Goal: Task Accomplishment & Management: Complete application form

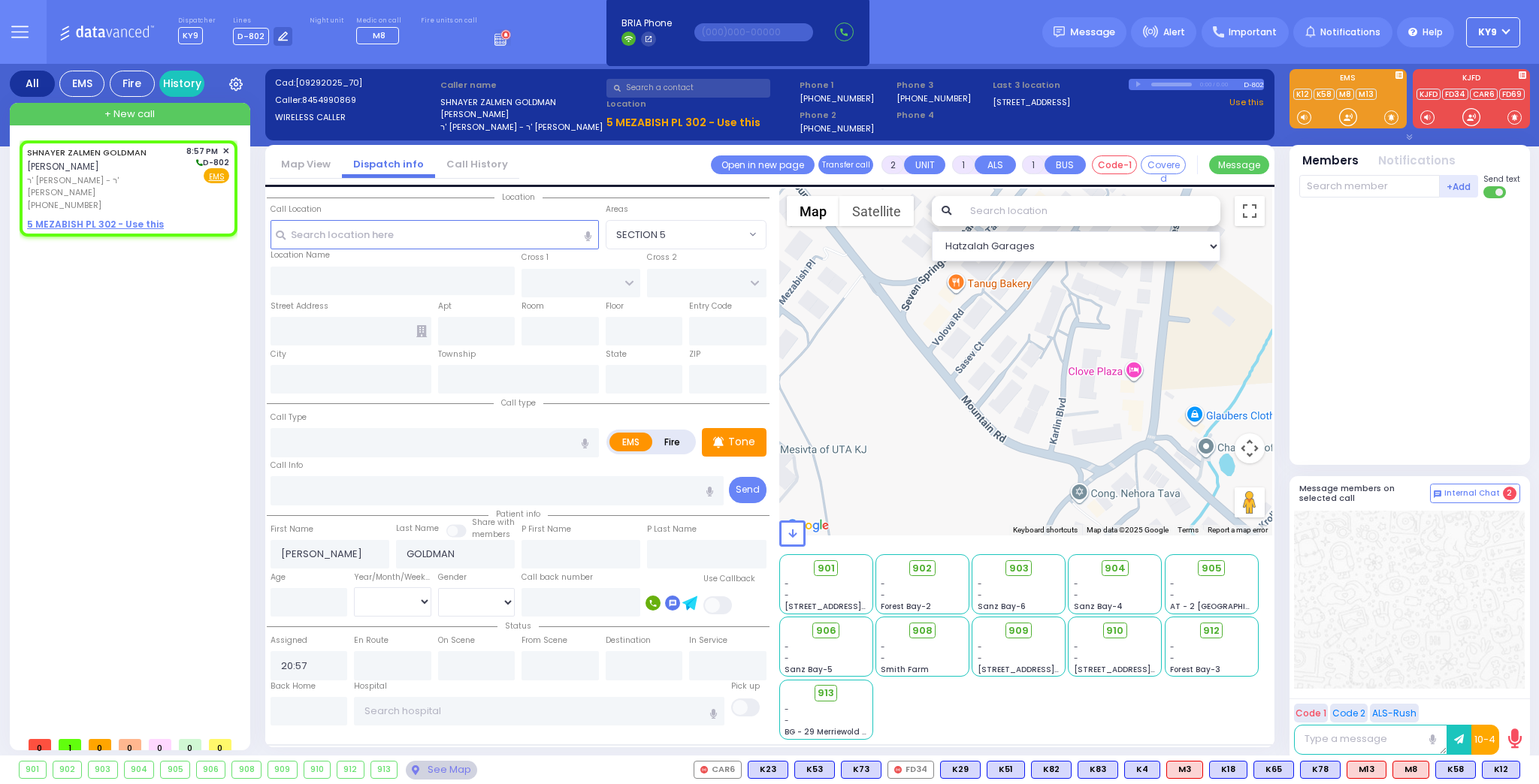
select select
click at [196, 173] on span "Fire" at bounding box center [192, 176] width 23 height 15
select select
radio input "false"
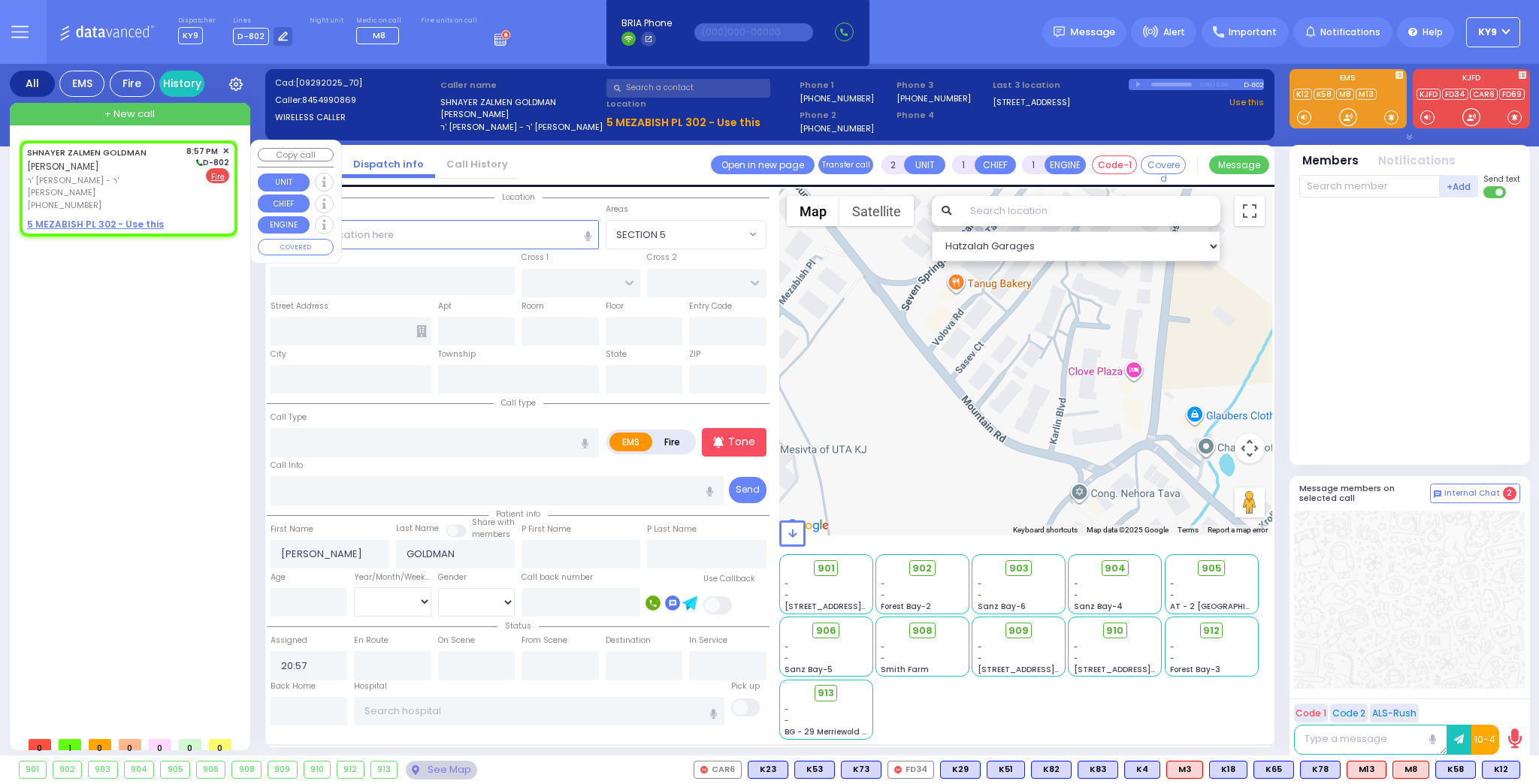
radio input "true"
select select
select select "Hatzalah Garages"
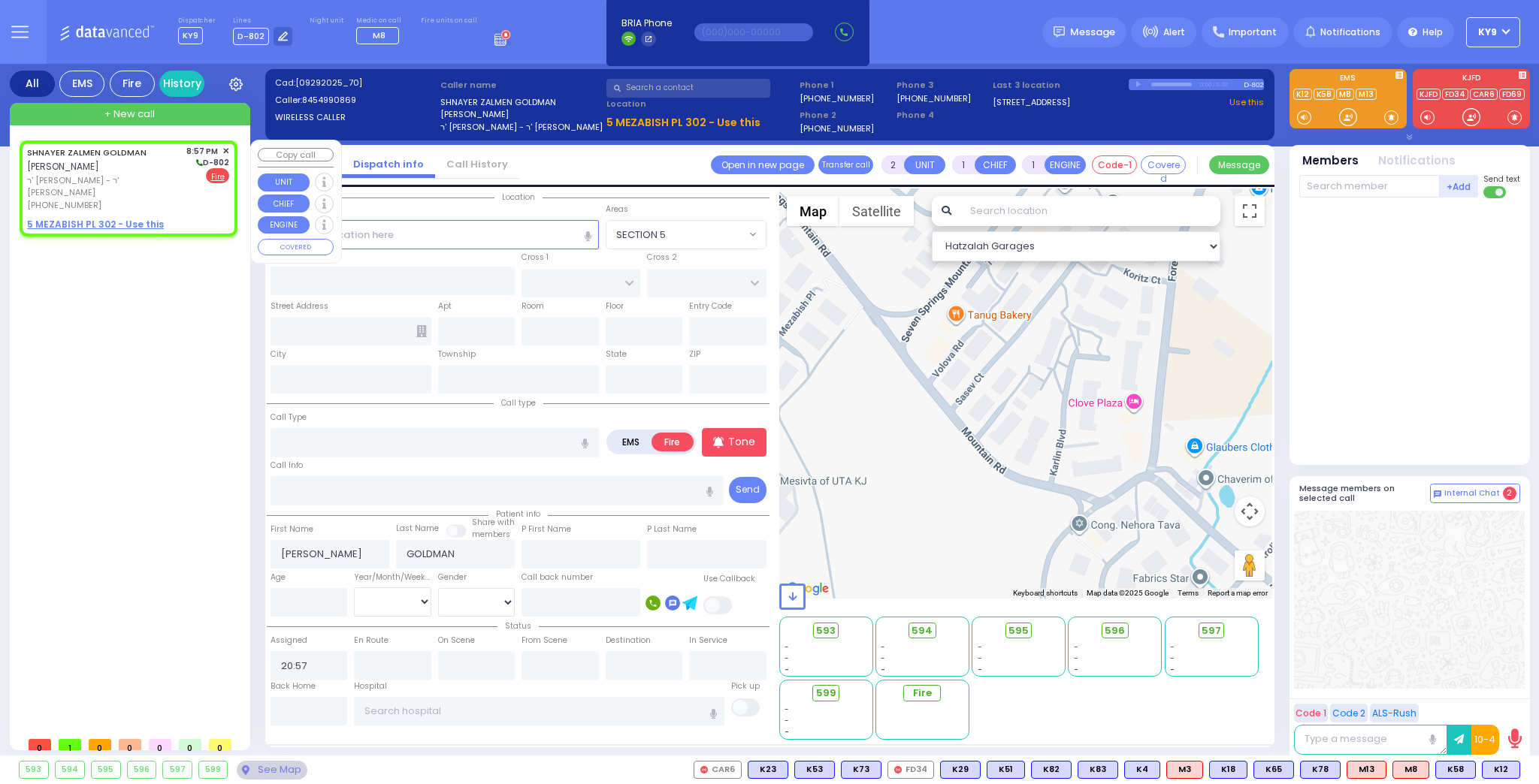
click at [140, 218] on u "5 MEZABISH PL 302 - Use this" at bounding box center [96, 224] width 137 height 12
select select
radio input "true"
select select
select select "Hatzalah Garages"
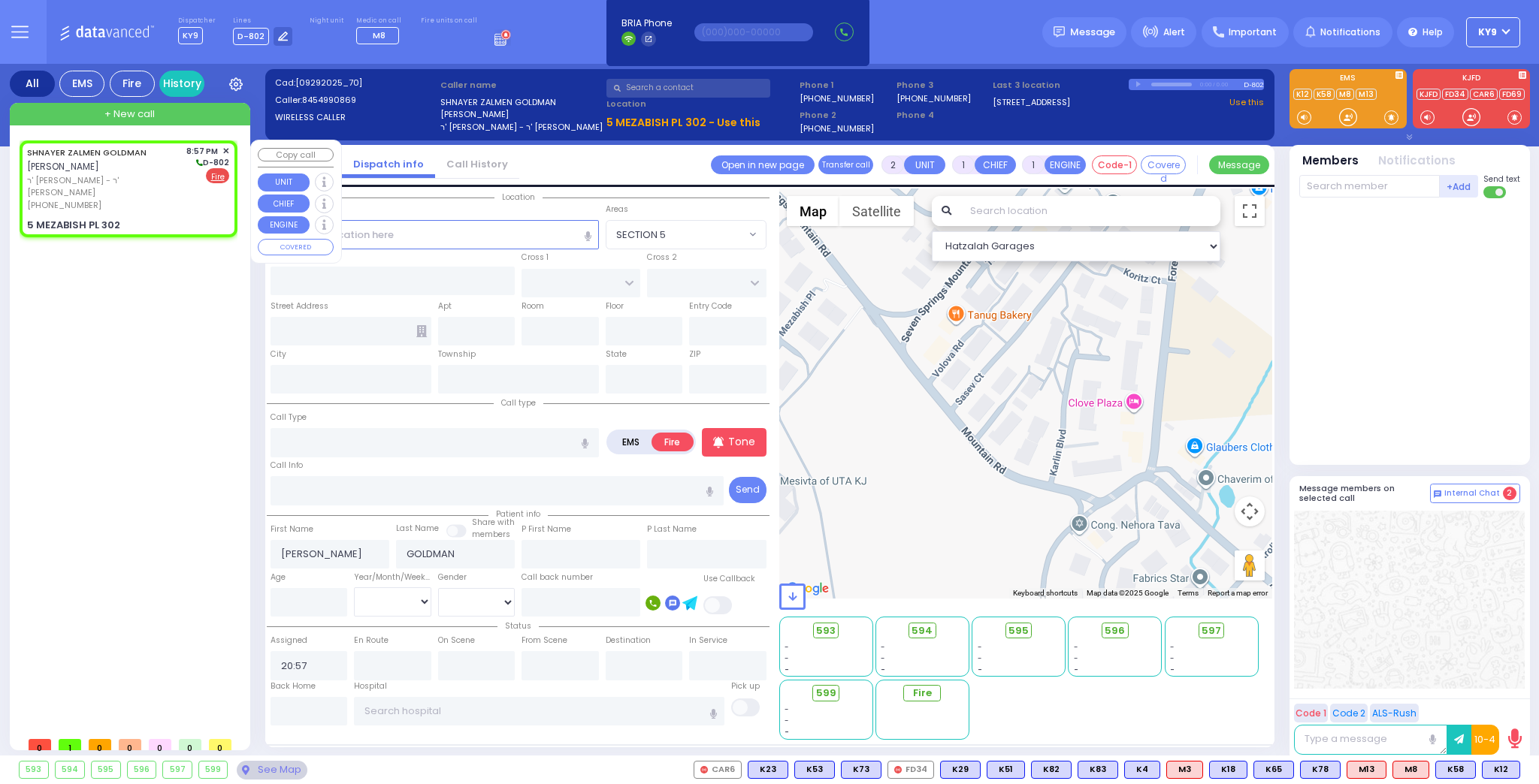
select select
radio input "true"
select select
select select "Hatzalah Garages"
type input "MEZABISH PL"
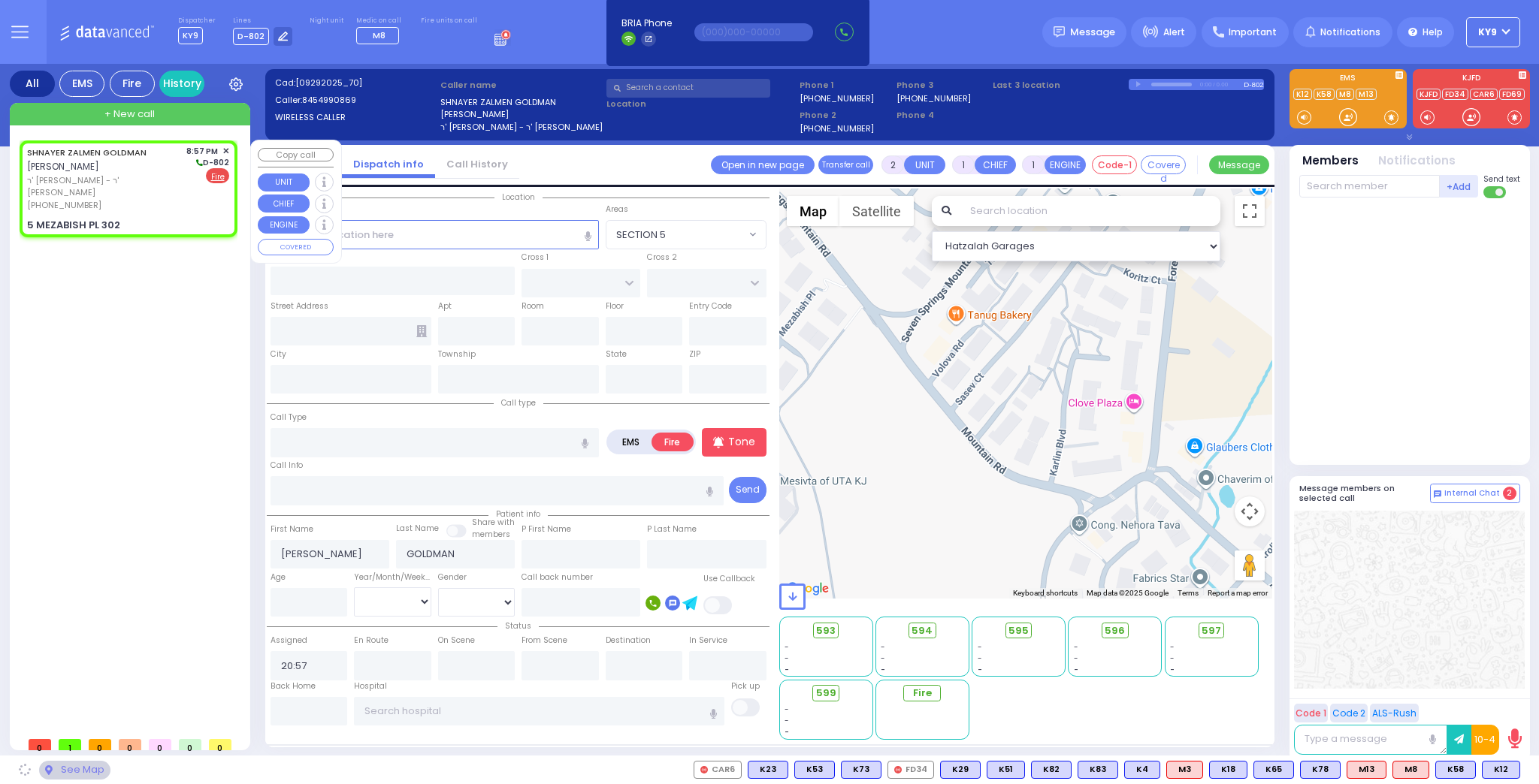
type input "KRAKOW BLVD"
type input "5 MEZABISH PL"
type input "302"
type input "Monroe"
type input "[US_STATE]"
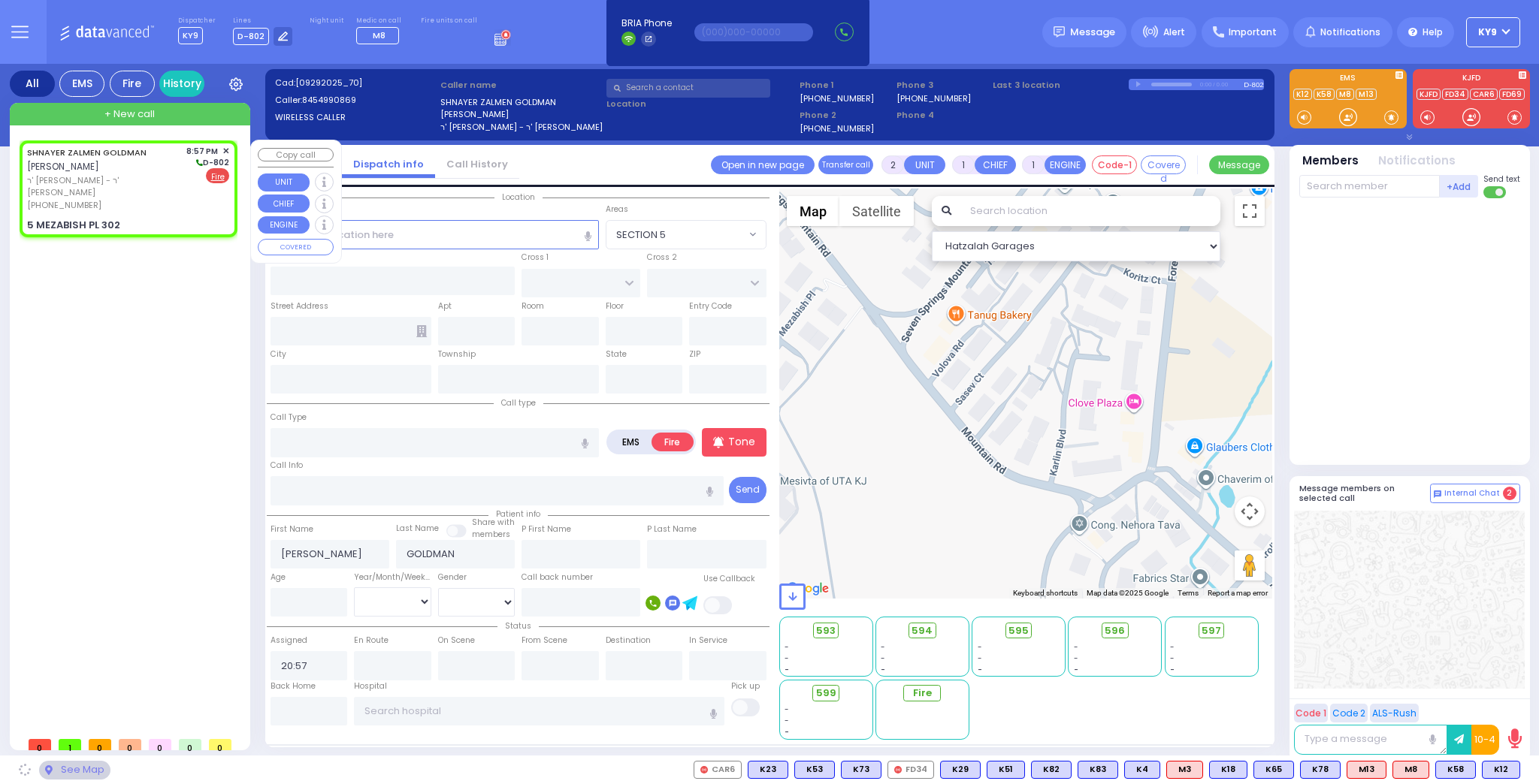
type input "10950"
select select "ATZEI TAMURIM"
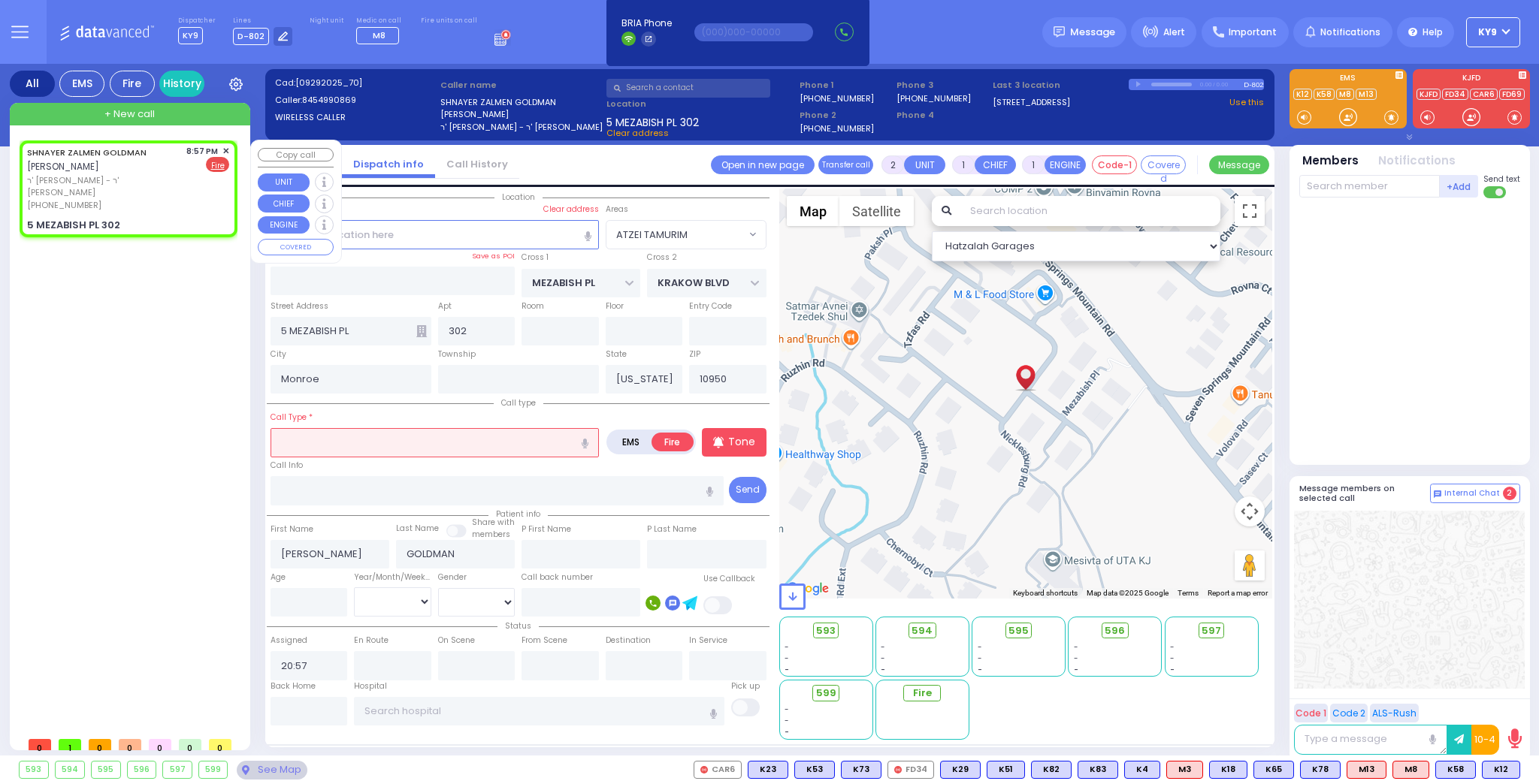
select select
radio input "true"
select select
select select "Hatzalah Garages"
select select "ATZEI TAMURIM"
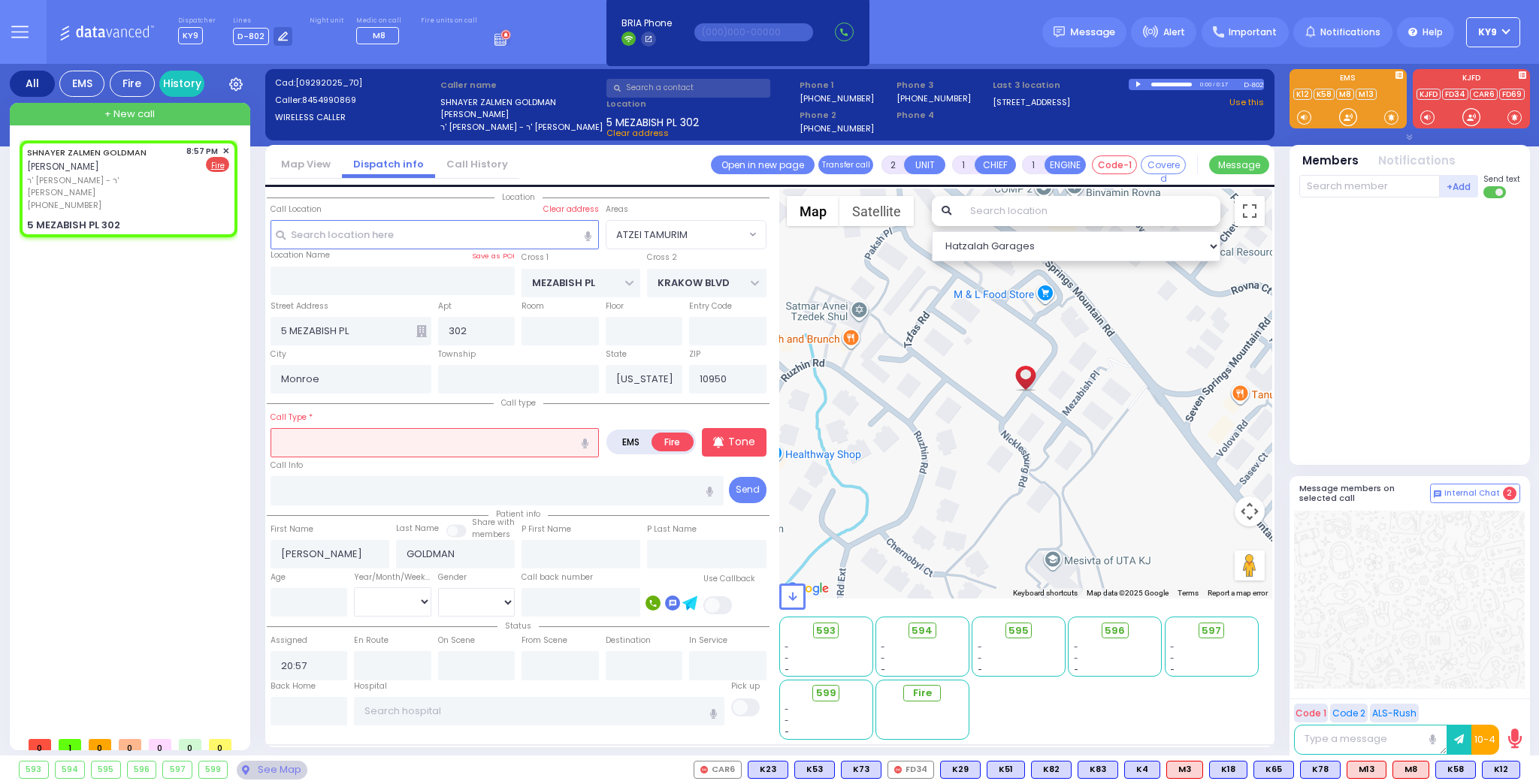
click at [329, 430] on input "text" at bounding box center [435, 442] width 329 height 29
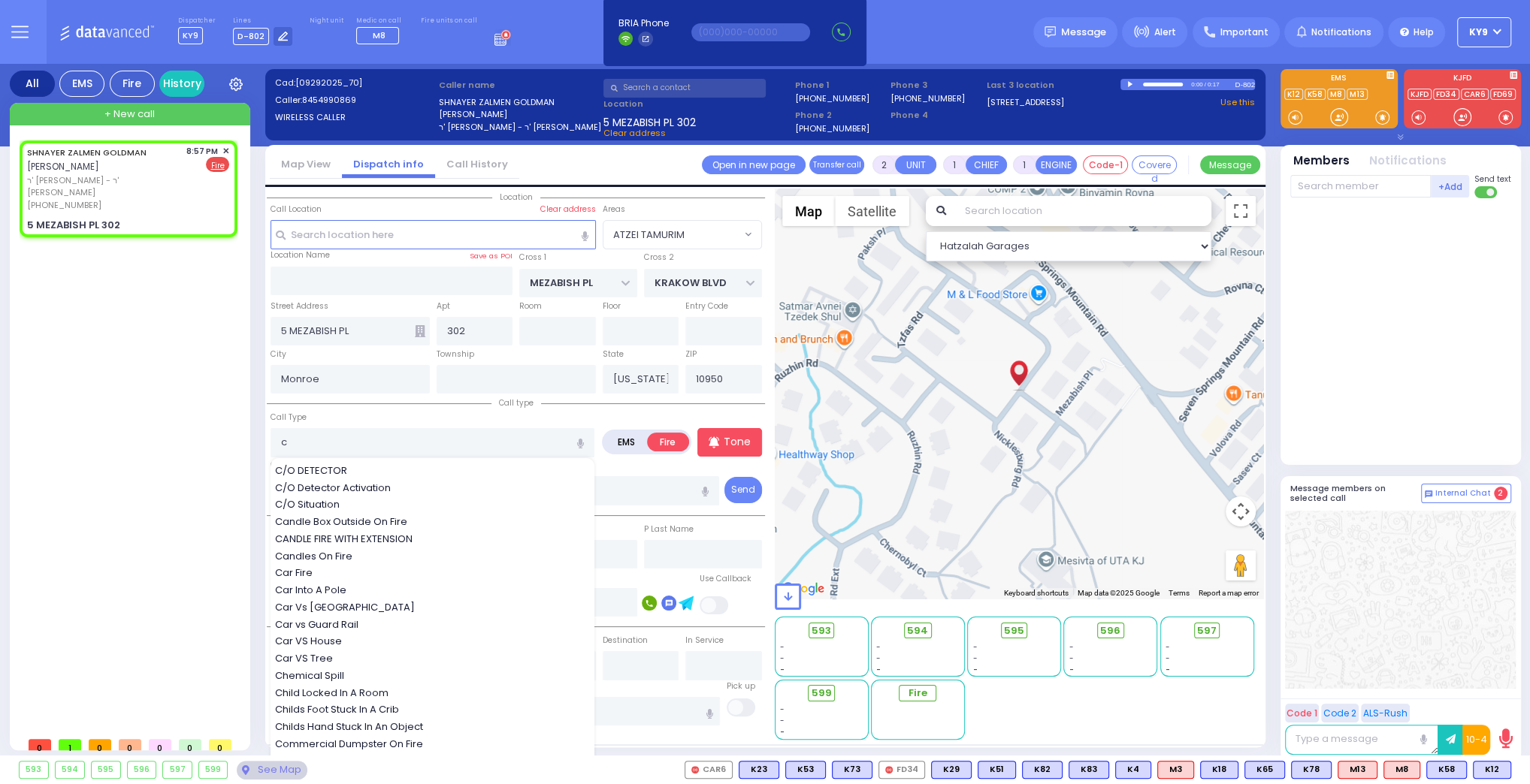
click at [301, 481] on span "C/O Detector Activation" at bounding box center [335, 488] width 121 height 15
type input "C/O Detector Activation"
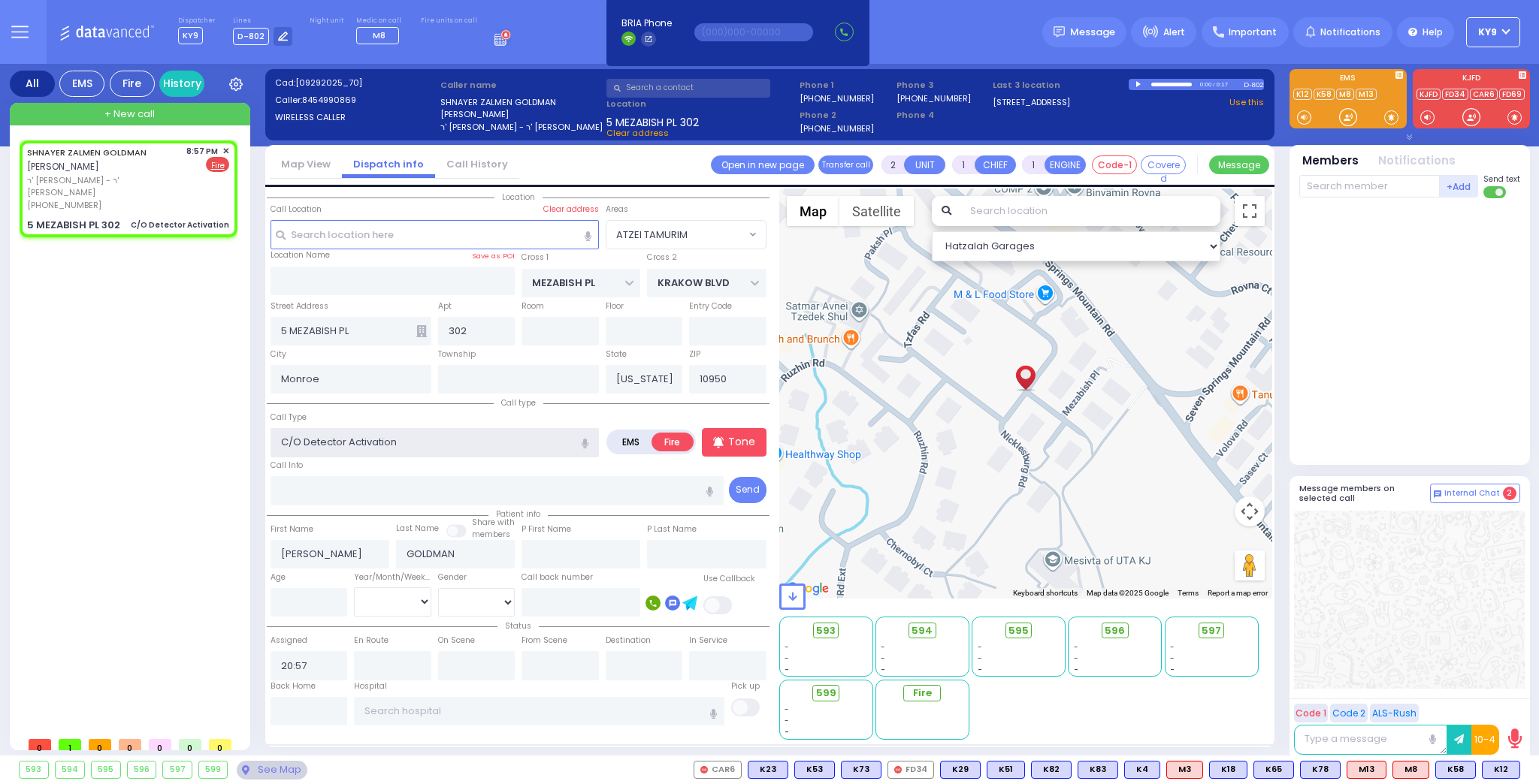
select select
radio input "true"
select select
select select "Hatzalah Garages"
select select "ATZEI TAMURIM"
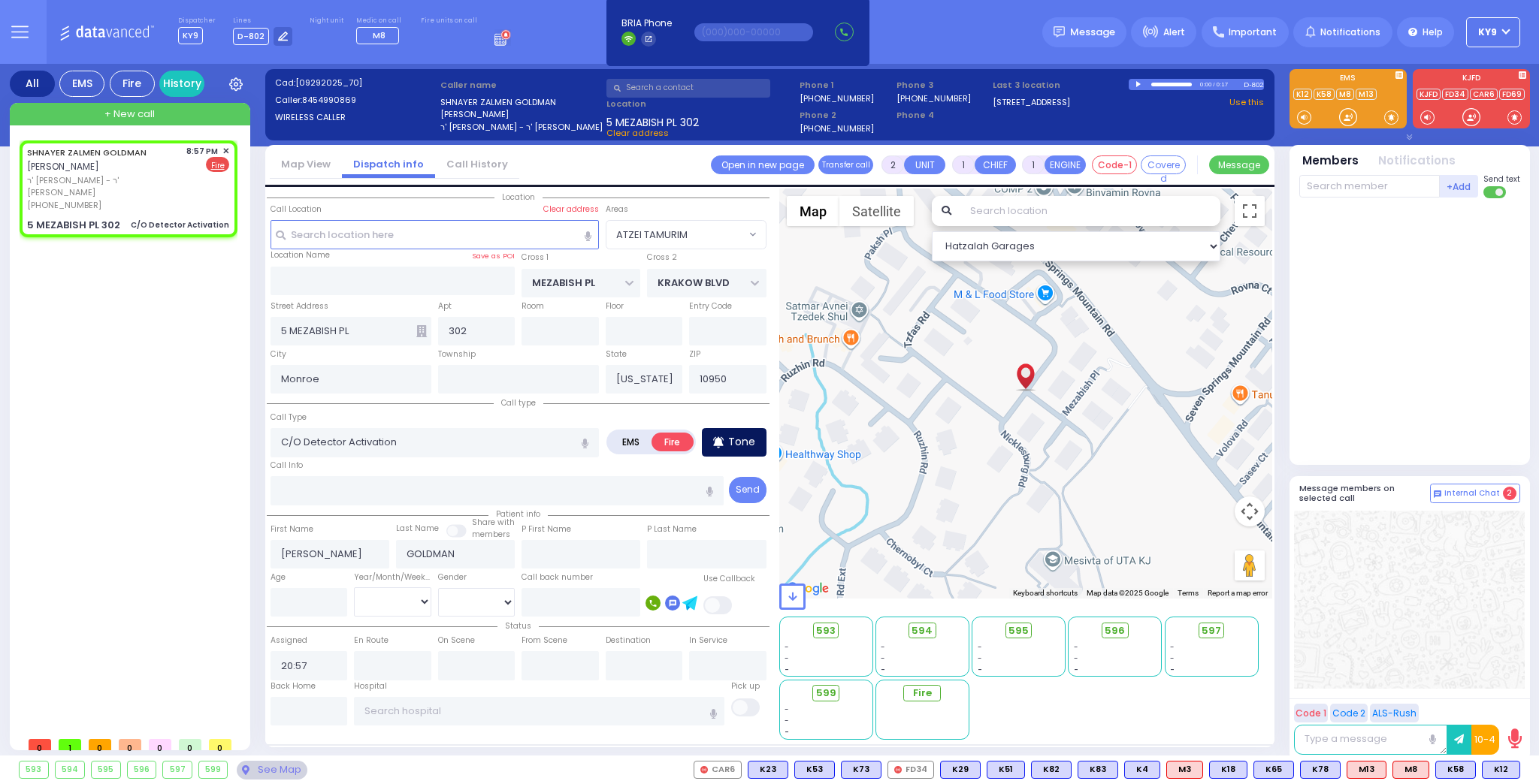
click at [717, 434] on icon at bounding box center [718, 442] width 11 height 18
select select
radio input "true"
select select
select select "Hatzalah Garages"
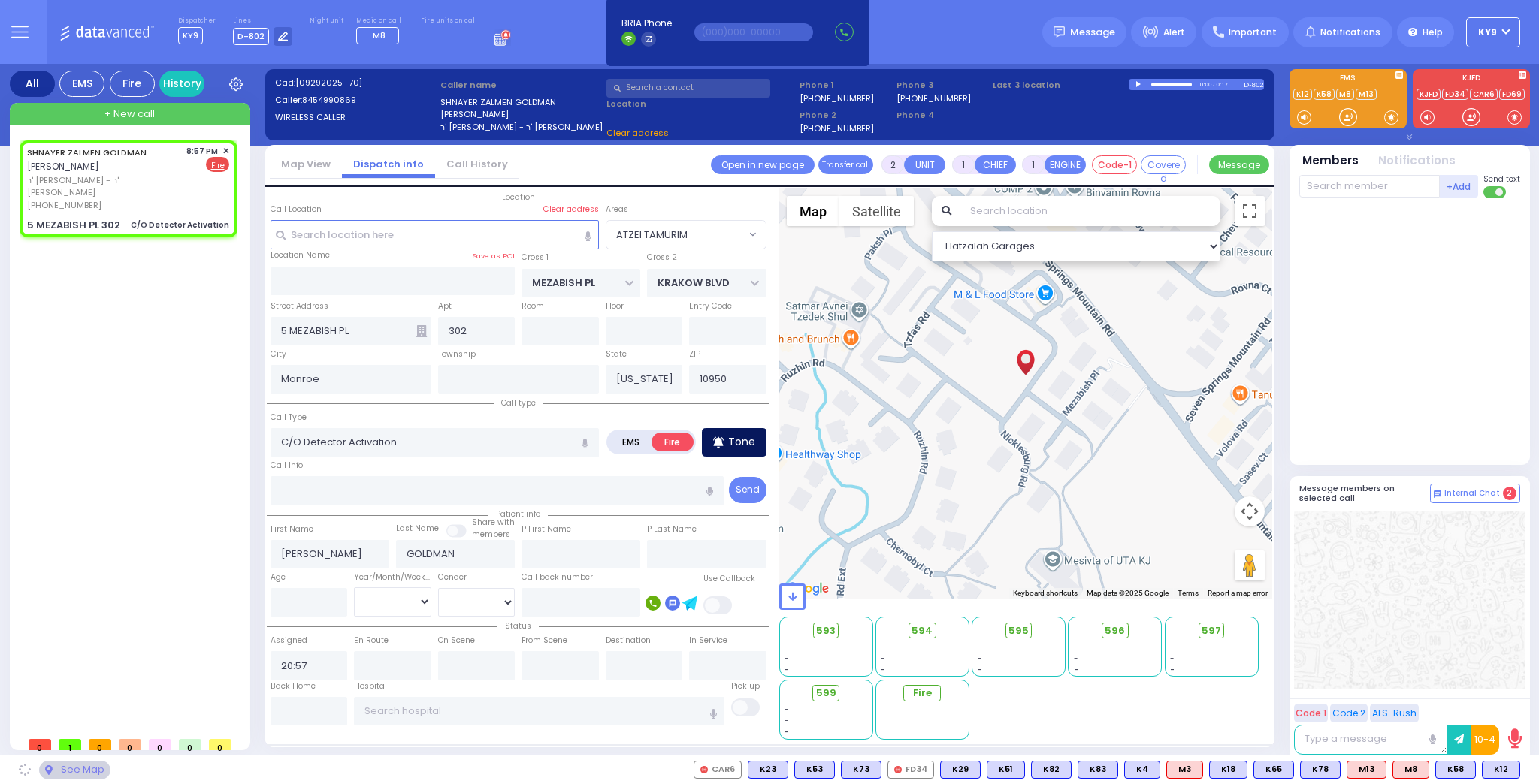
select select "ATZEI TAMURIM"
click at [1347, 187] on input "text" at bounding box center [1369, 186] width 140 height 22
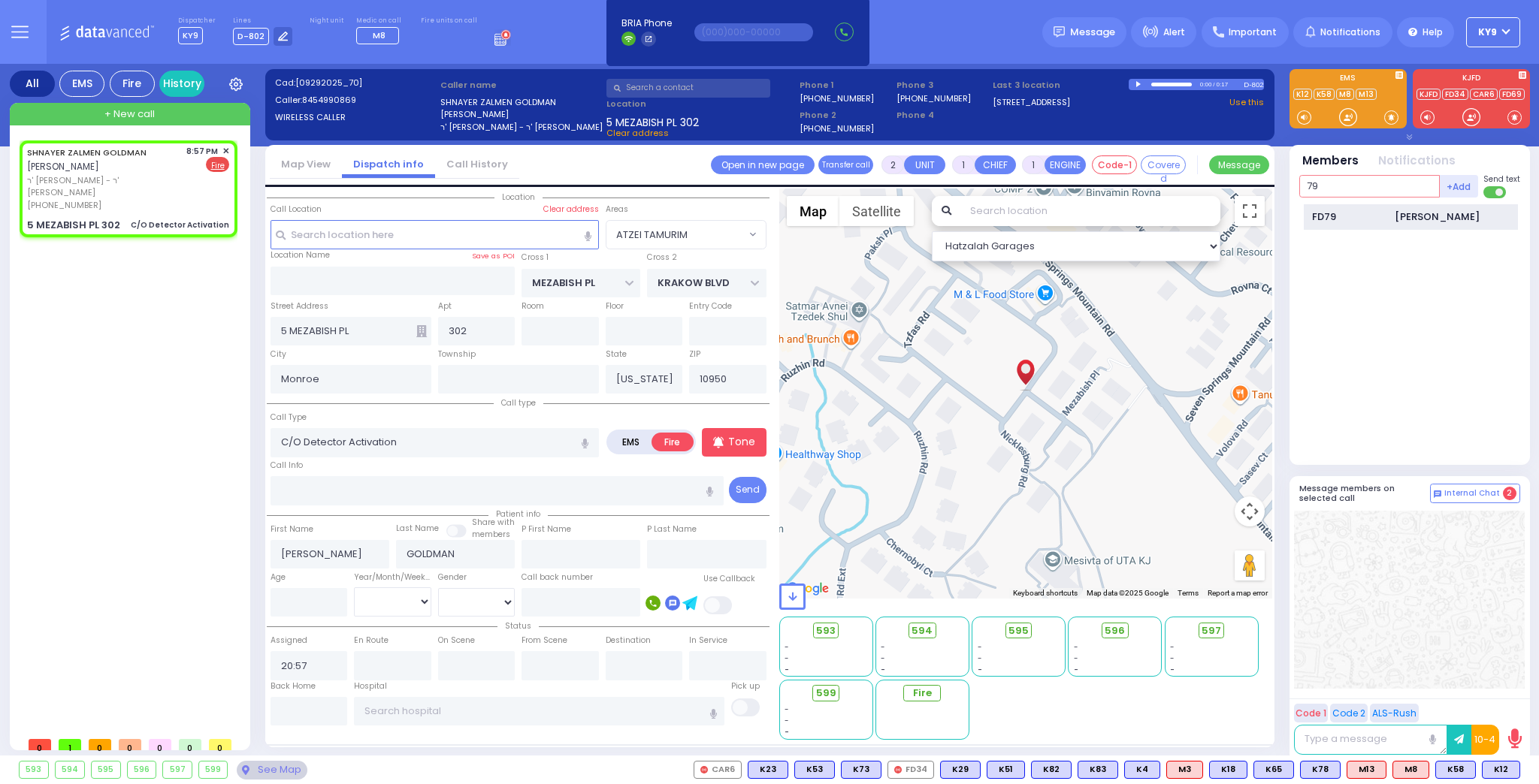
type input "79"
click at [1361, 219] on div "FD79" at bounding box center [1349, 217] width 75 height 15
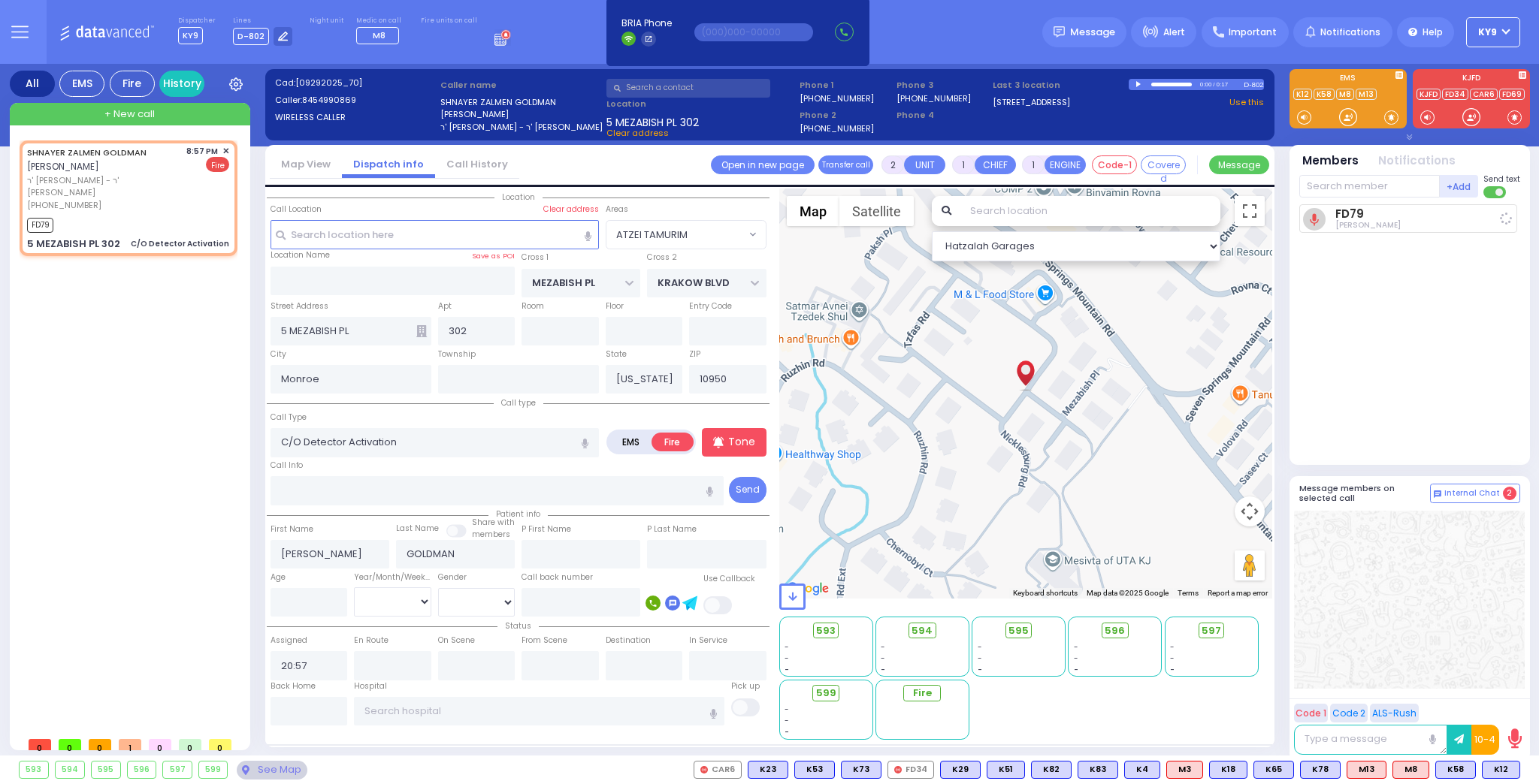
select select
radio input "true"
select select
type input "20:58"
select select "Hatzalah Garages"
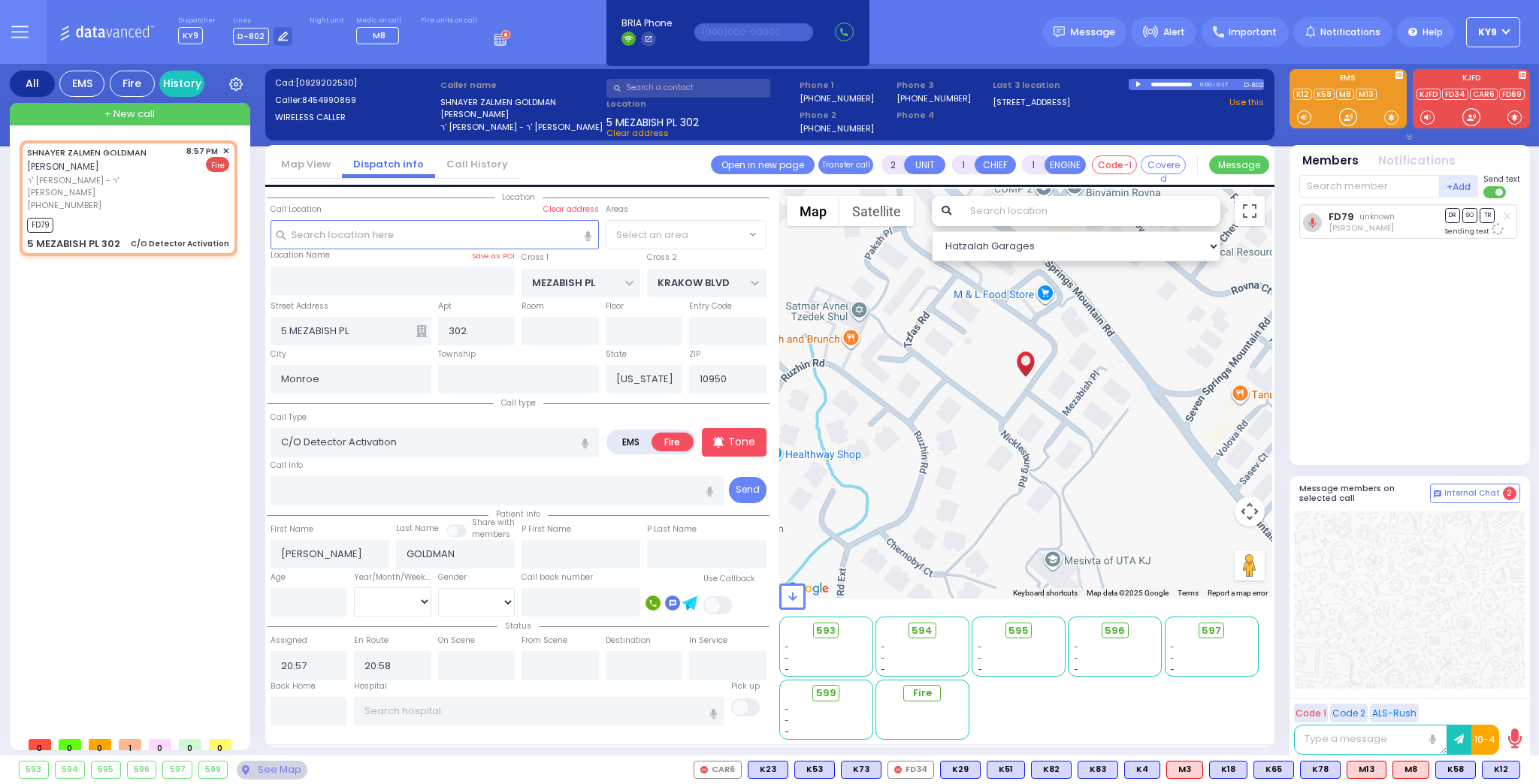
select select "ATZEI TAMURIM"
click at [1370, 194] on input "text" at bounding box center [1369, 186] width 140 height 22
click at [1017, 633] on span "595" at bounding box center [1024, 631] width 21 height 15
select select
radio input "true"
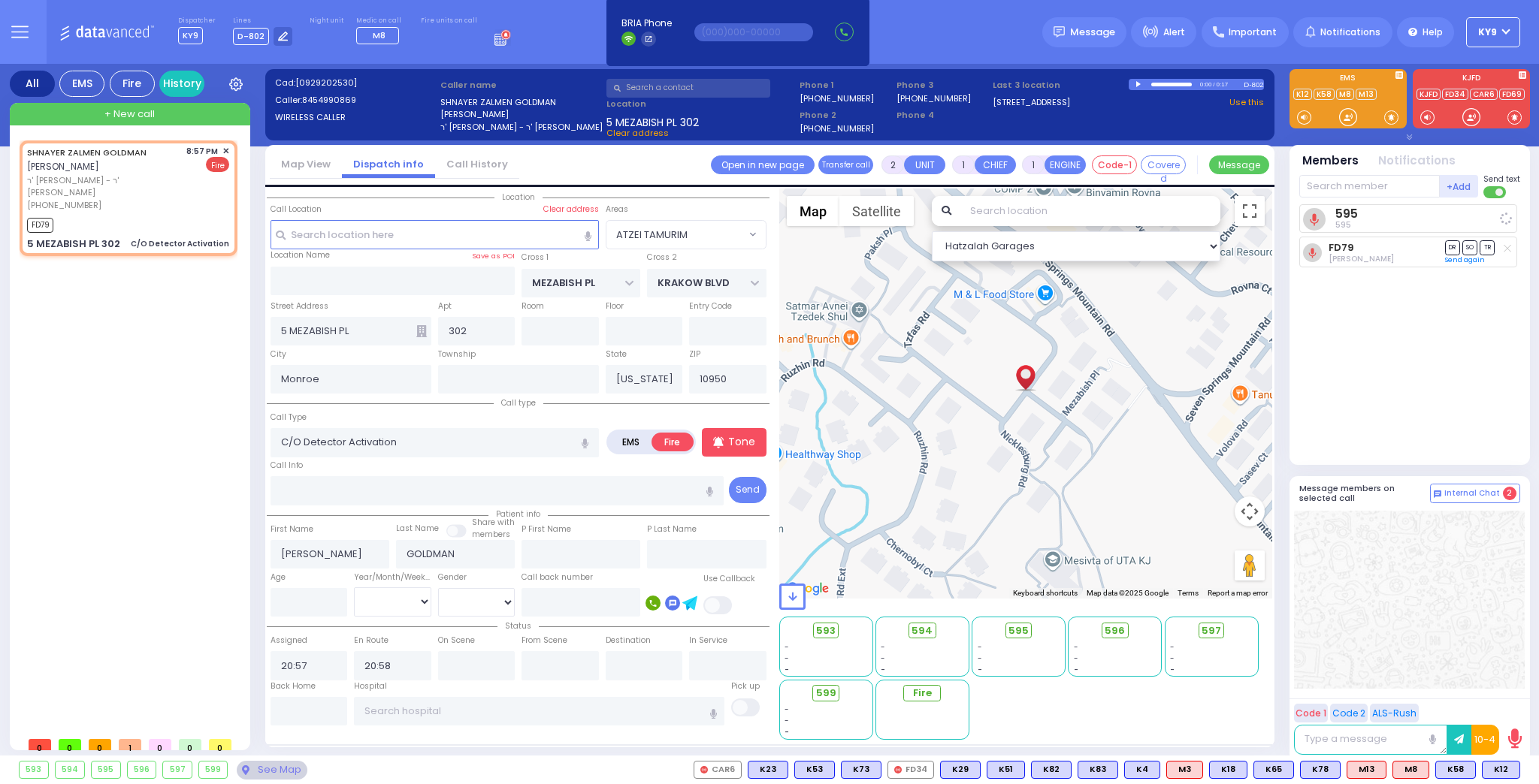
select select
select select "Hatzalah Garages"
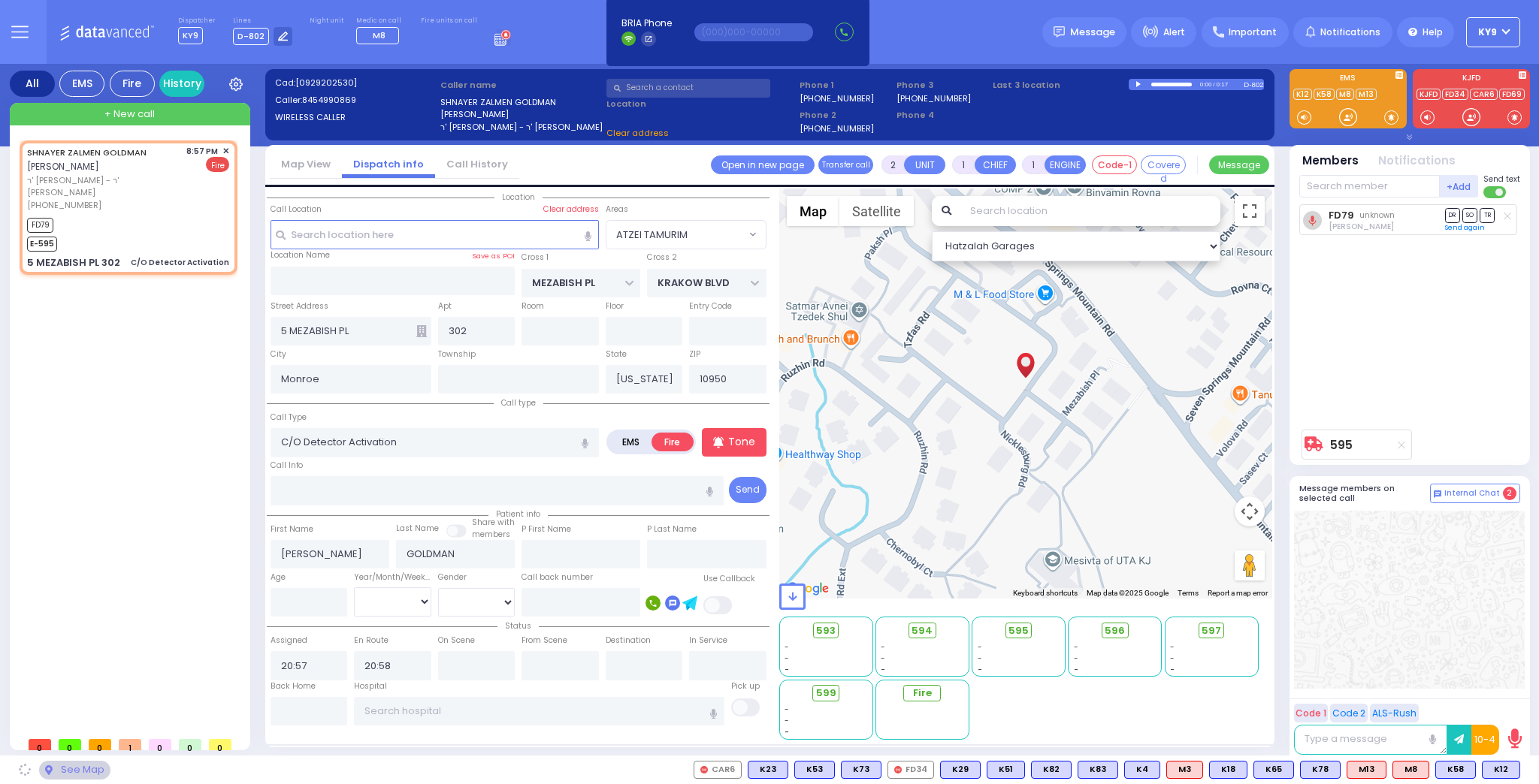
select select "ATZEI TAMURIM"
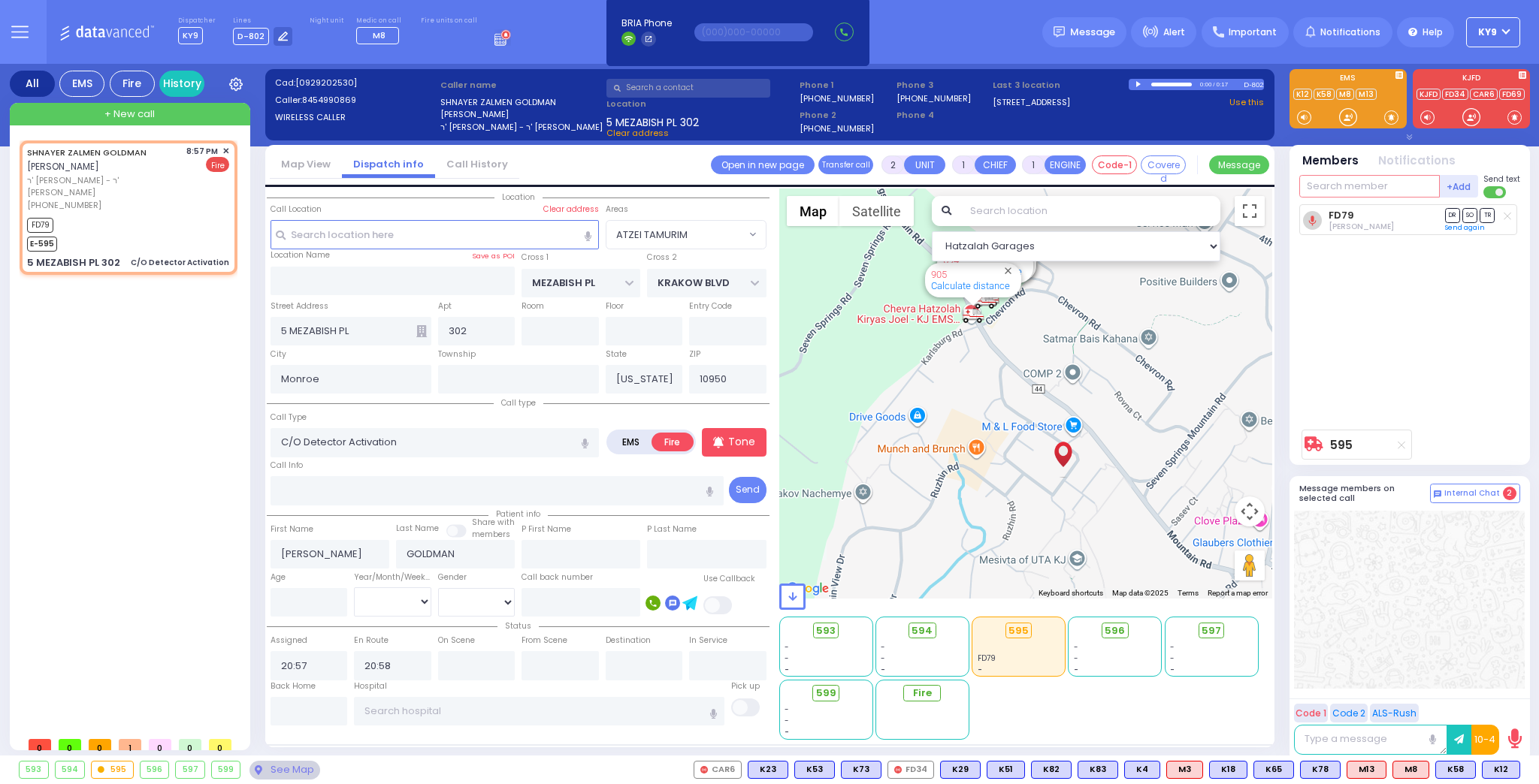
click at [1349, 190] on input "text" at bounding box center [1369, 186] width 140 height 22
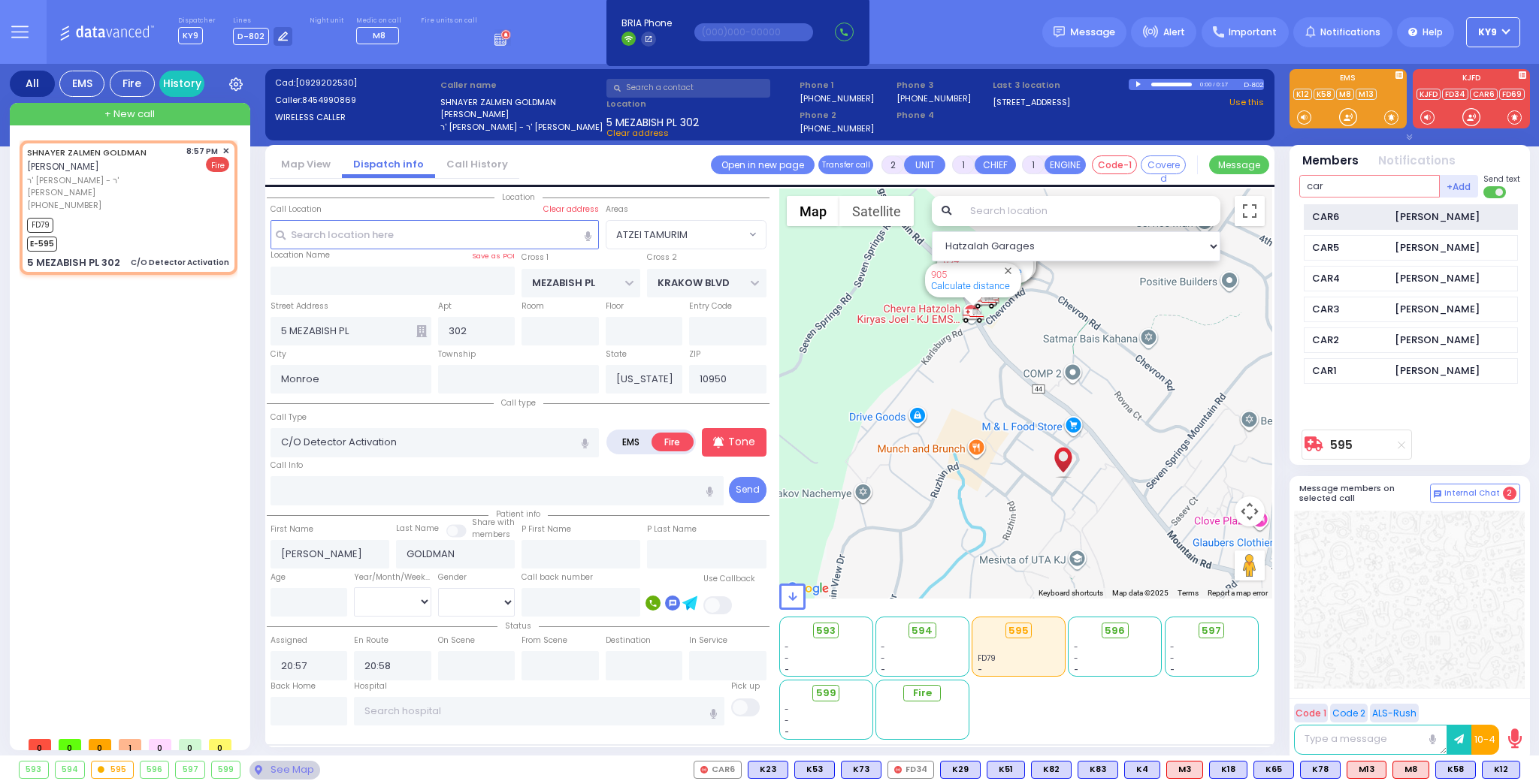
type input "car"
click at [1426, 215] on div "[PERSON_NAME]" at bounding box center [1437, 217] width 85 height 15
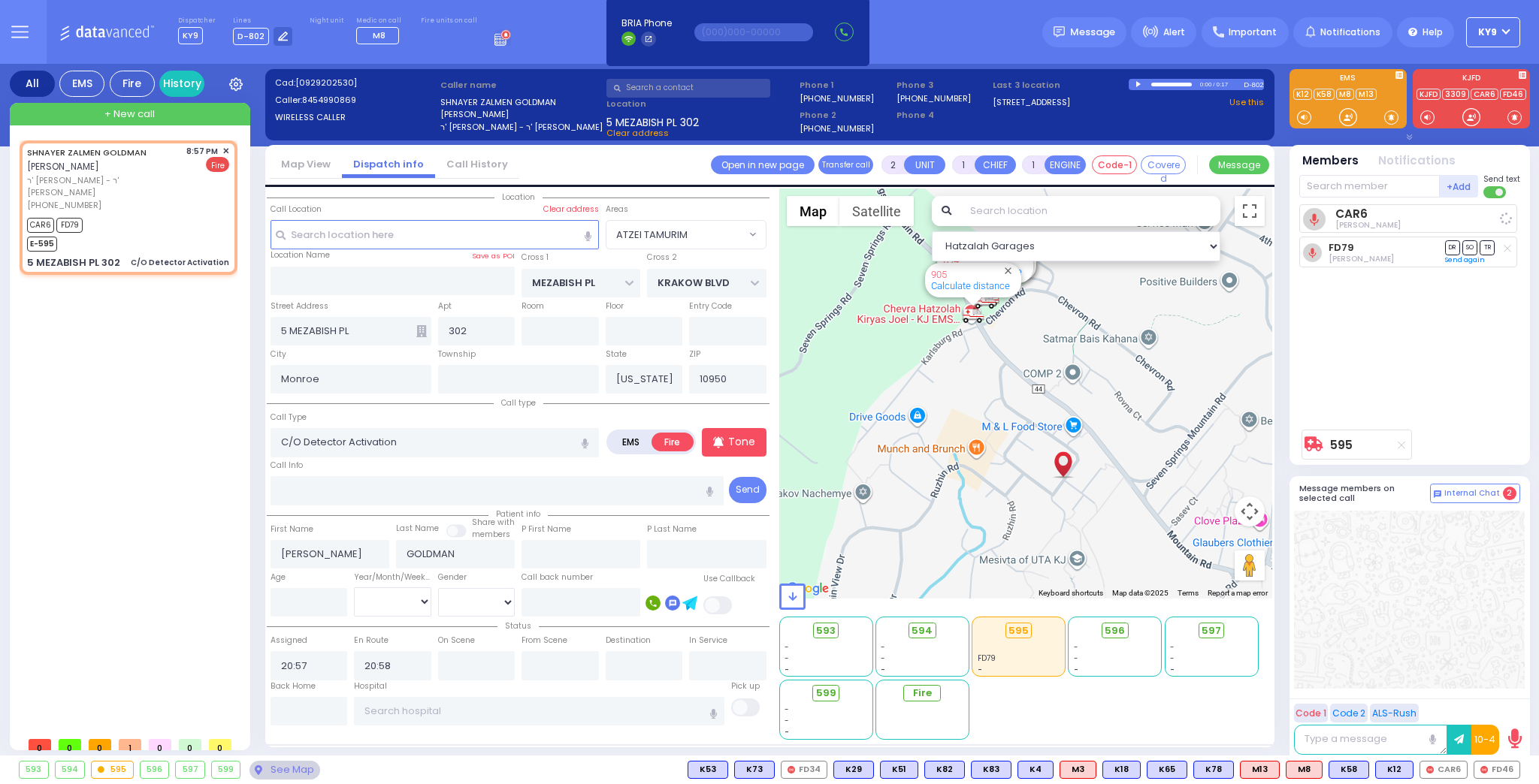
select select
radio input "true"
select select
select select "ATZEI TAMURIM"
select select "Hatzalah Garages"
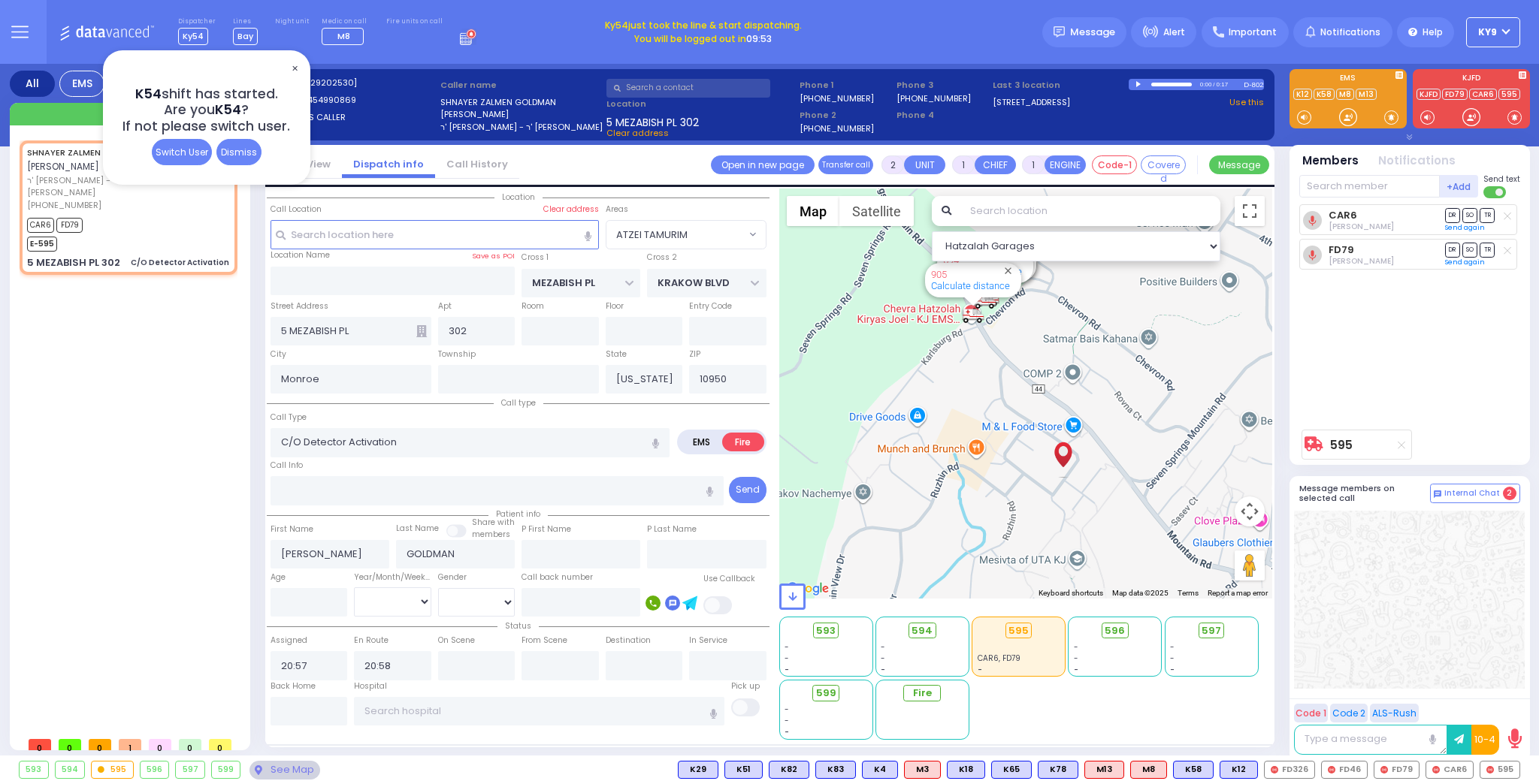
click at [230, 153] on div "Dismiss" at bounding box center [239, 152] width 45 height 26
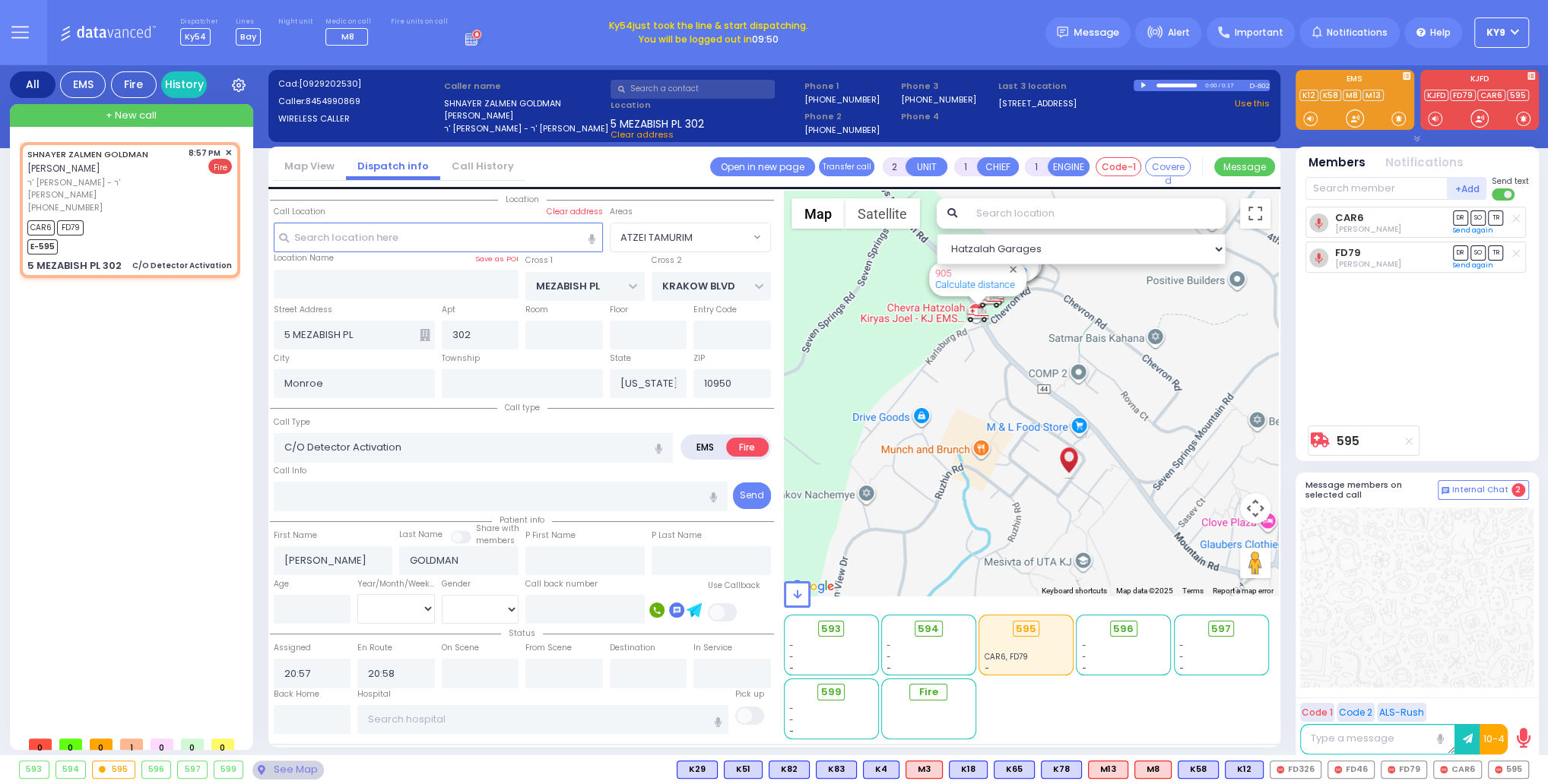
click at [1497, 28] on span "KY9" at bounding box center [1495, 33] width 19 height 13
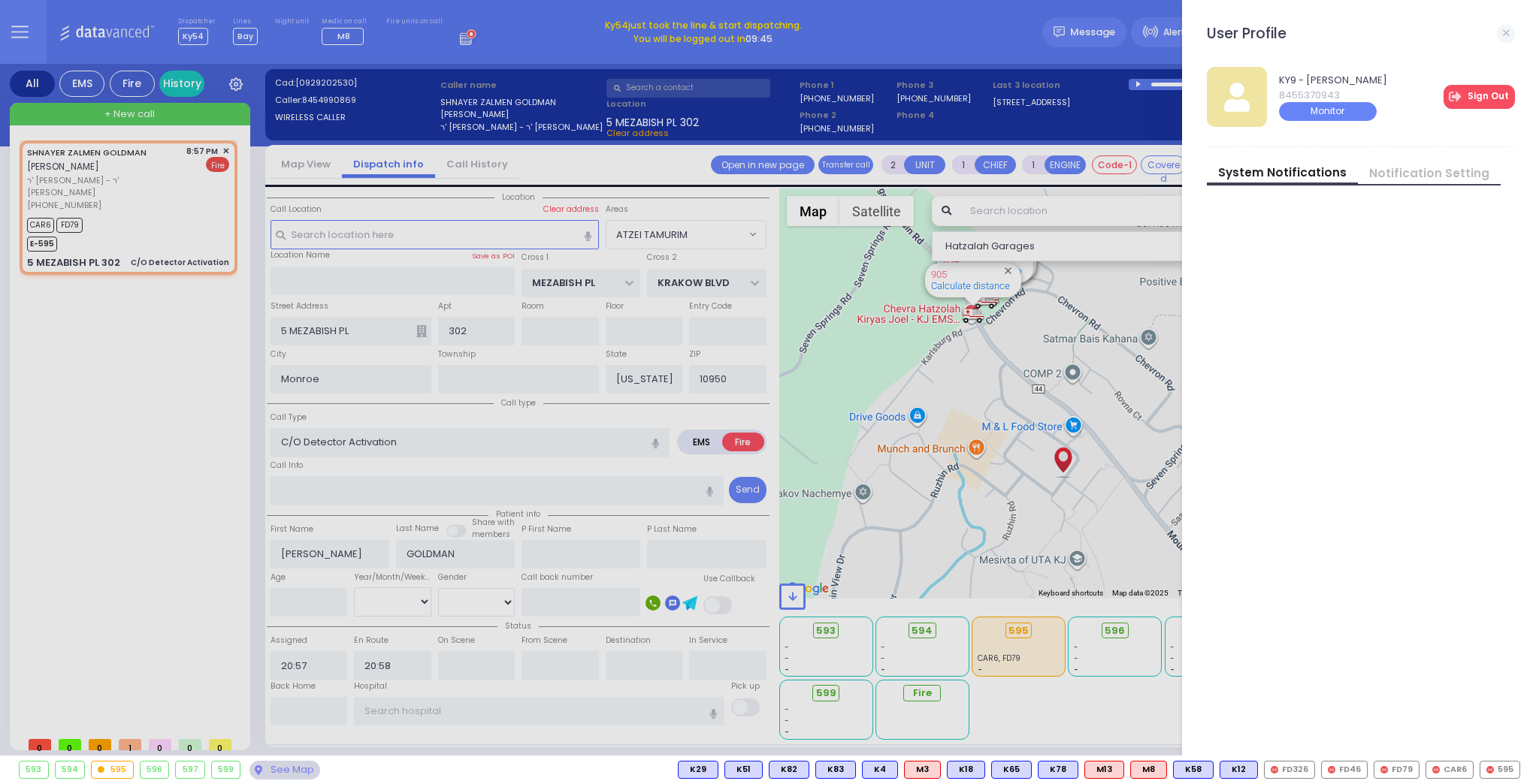
click at [1493, 96] on link "Sign Out" at bounding box center [1479, 97] width 71 height 24
